Goal: Navigation & Orientation: Find specific page/section

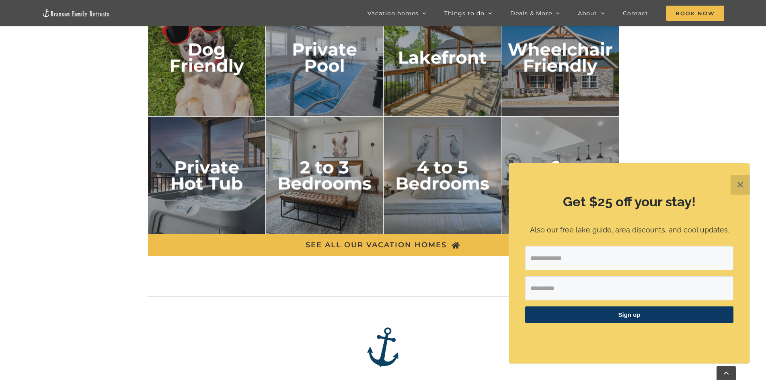
scroll to position [1368, 0]
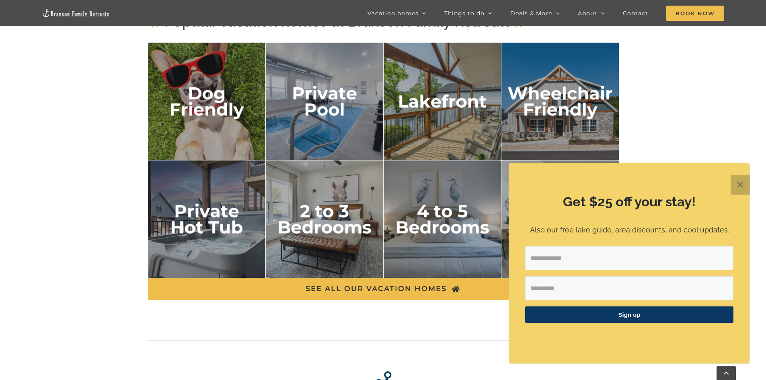
click at [745, 188] on button "✕" at bounding box center [740, 184] width 19 height 19
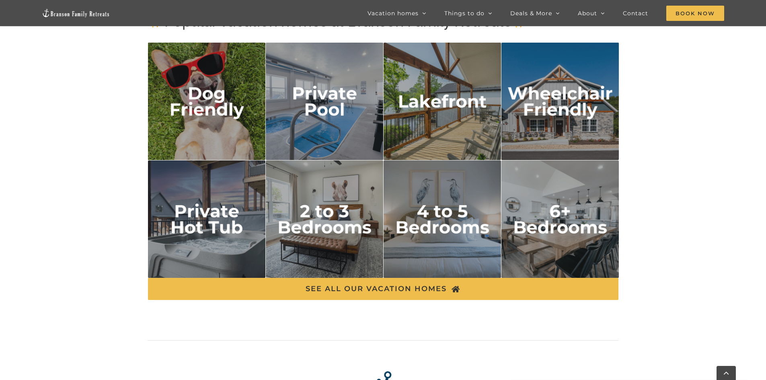
click at [219, 223] on img "private hot tub" at bounding box center [207, 219] width 118 height 118
